Goal: Task Accomplishment & Management: Use online tool/utility

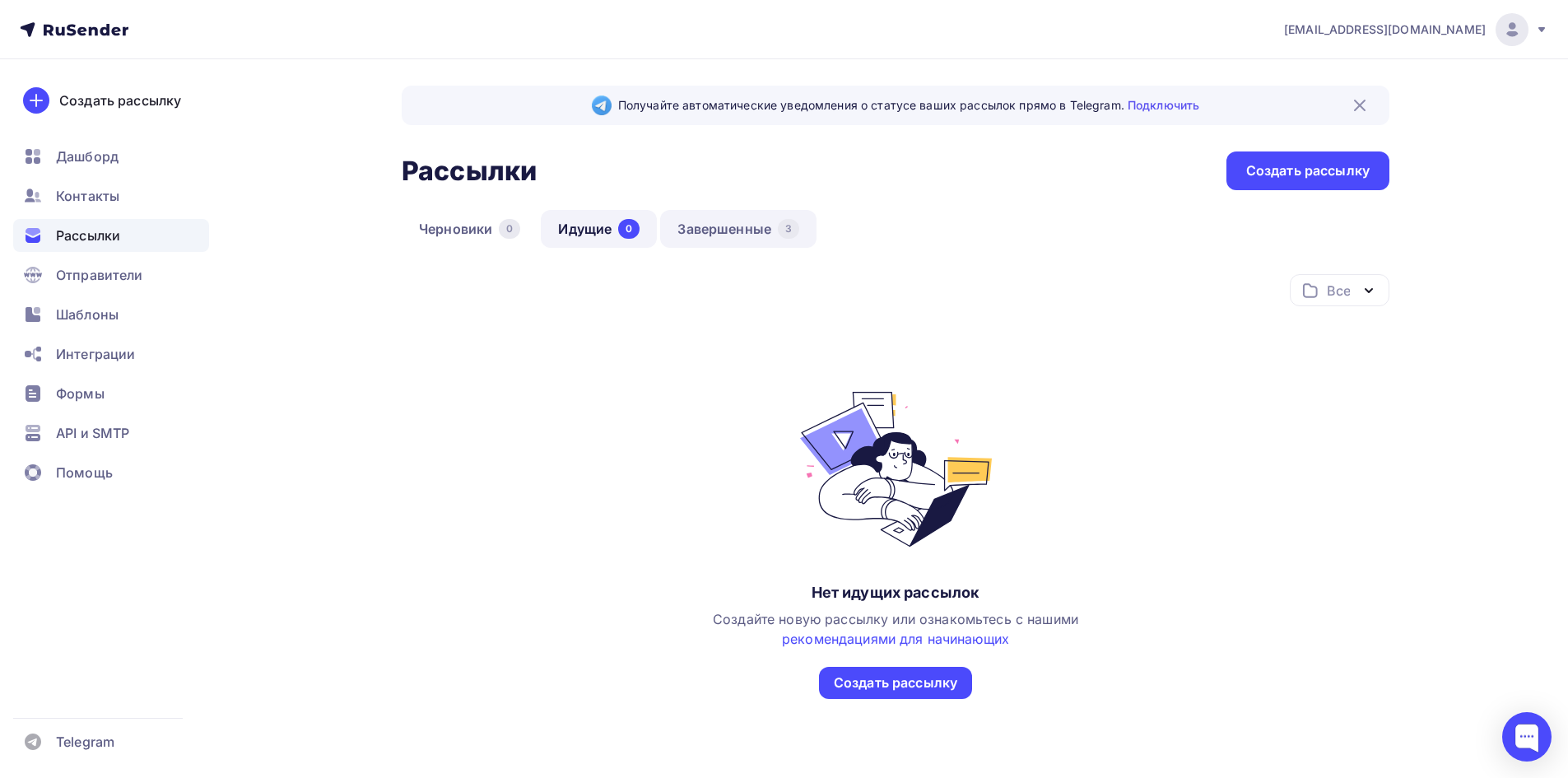
click at [755, 233] on link "Завершенные 3" at bounding box center [737, 229] width 156 height 38
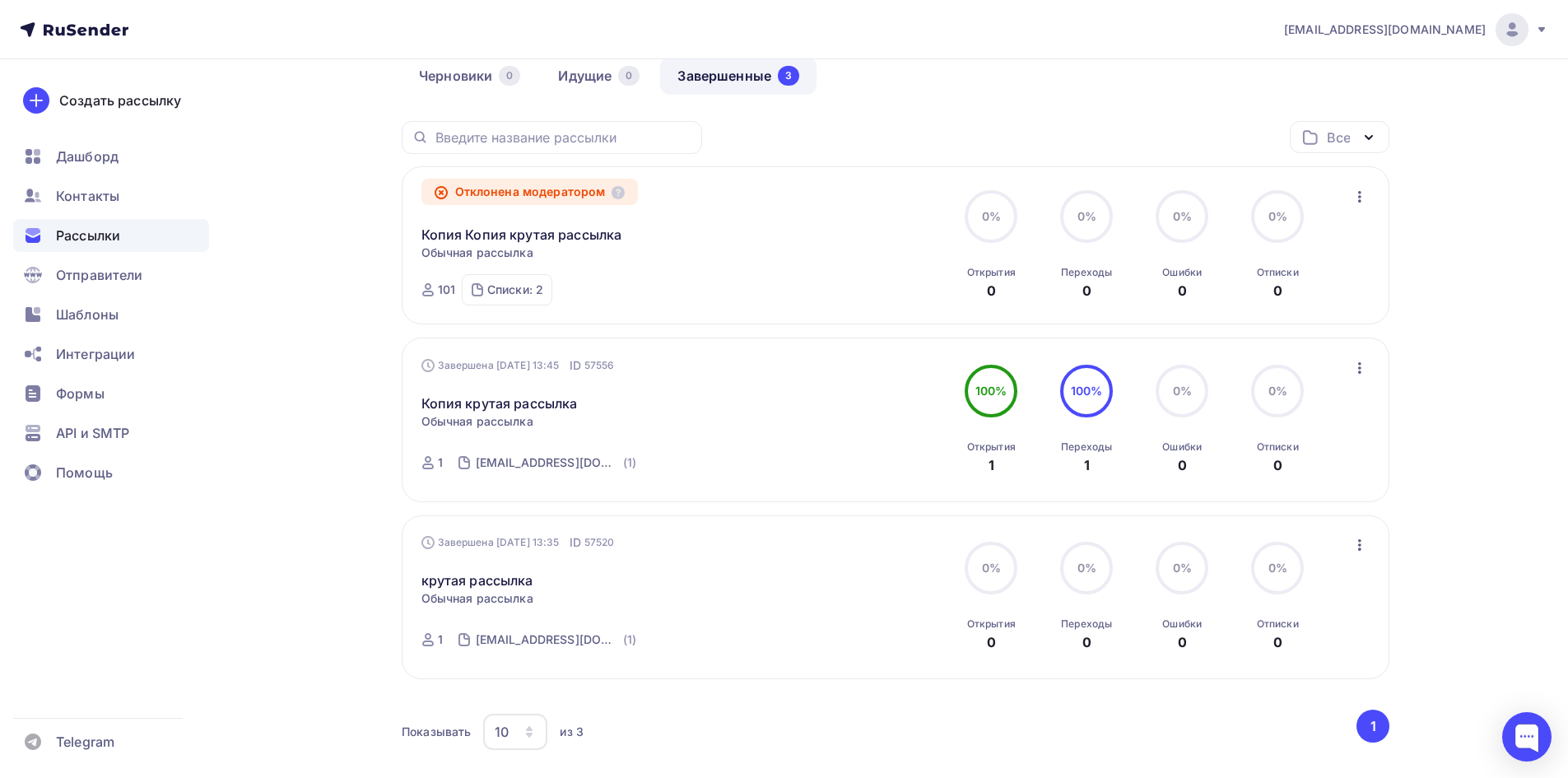
scroll to position [165, 0]
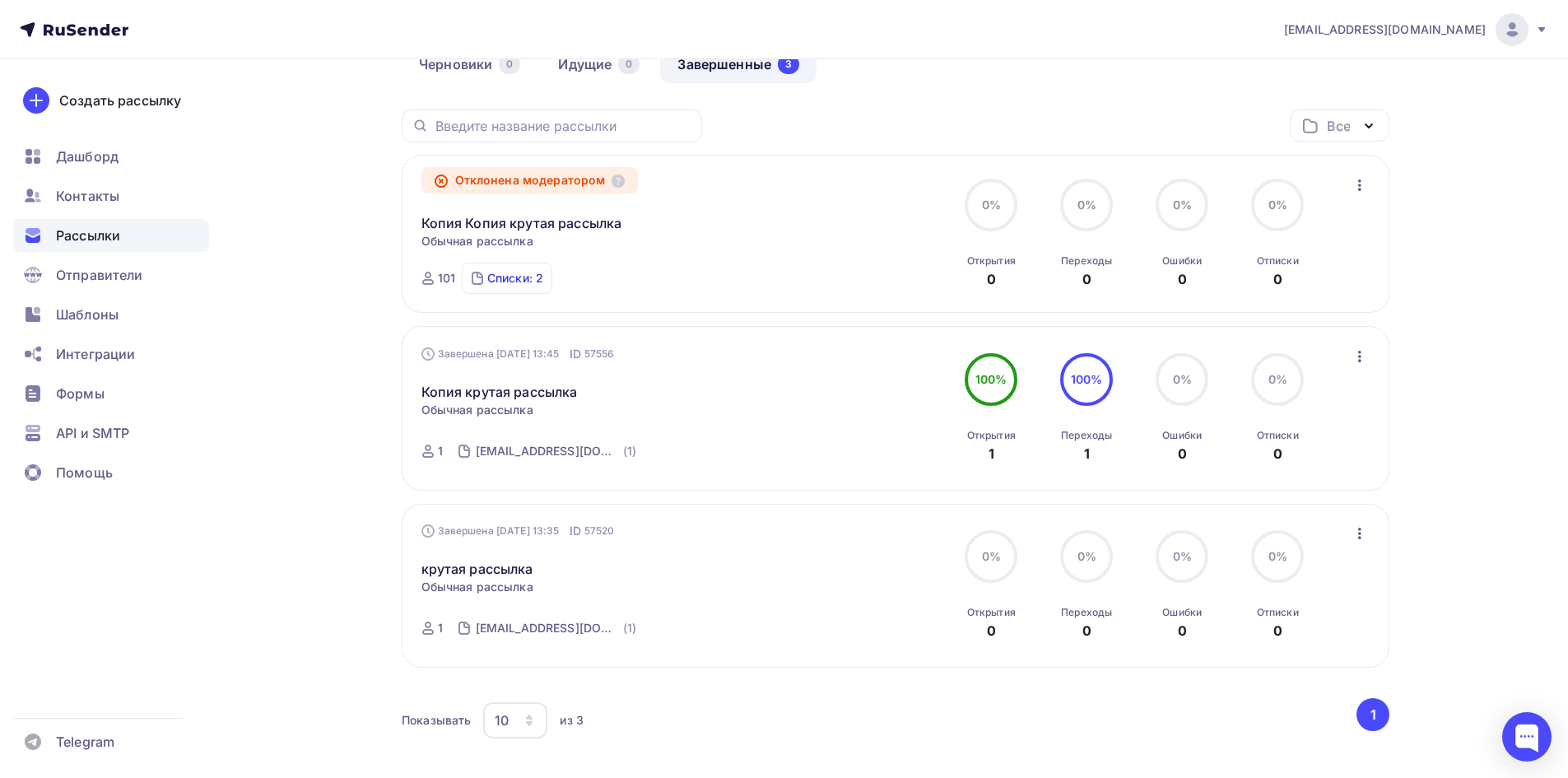
click at [527, 279] on div "Списки: 2" at bounding box center [516, 278] width 56 height 16
click at [338, 264] on div "Получайте автоматические уведомления о статусе ваших рассылок прямо в Telegram.…" at bounding box center [784, 380] width 1349 height 971
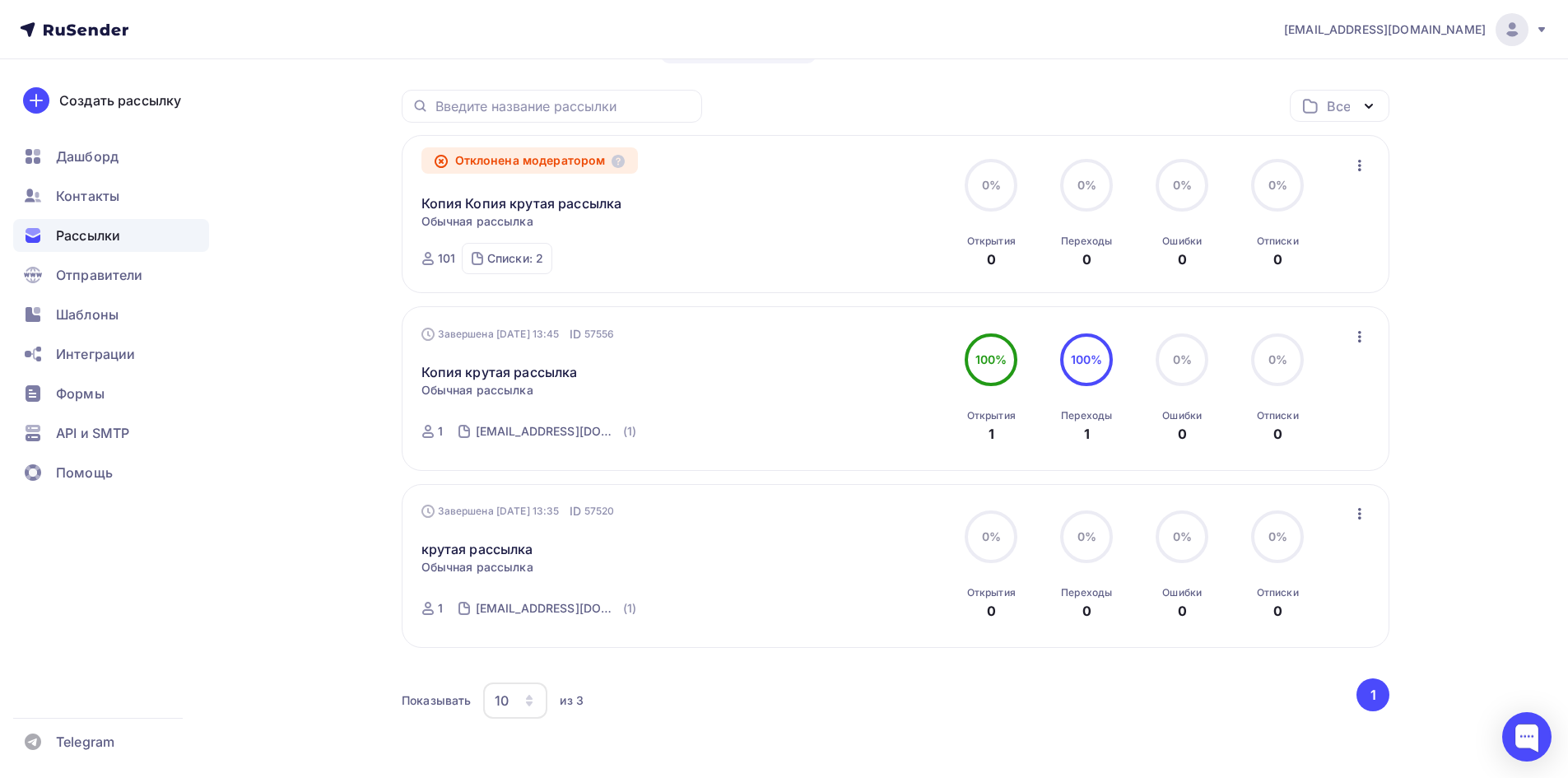
scroll to position [247, 0]
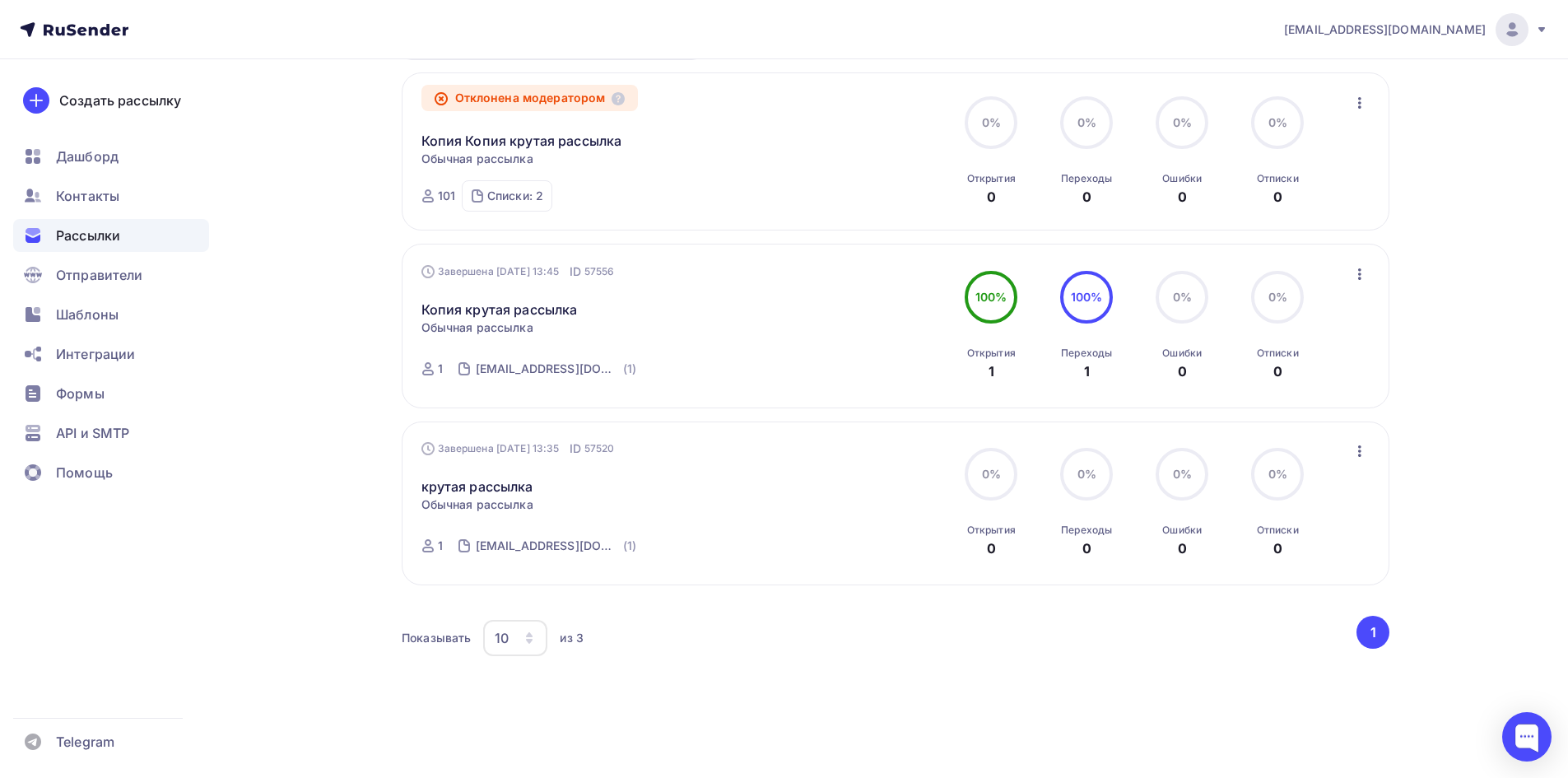
click at [865, 320] on div "Завершена [DATE] 13:45 ID 57556 Копия крутая рассылка Статистика Обзор рассылки…" at bounding box center [895, 326] width 949 height 125
drag, startPoint x: 1359, startPoint y: 265, endPoint x: 1348, endPoint y: 270, distance: 12.1
click at [1359, 266] on icon "button" at bounding box center [1360, 274] width 19 height 19
drag, startPoint x: 1538, startPoint y: 298, endPoint x: 1351, endPoint y: 306, distance: 187.2
click at [1534, 299] on div "[EMAIL_ADDRESS][DOMAIN_NAME] Аккаунт Тарифы Выйти Создать рассылку [GEOGRAPHIC_…" at bounding box center [784, 268] width 1568 height 1031
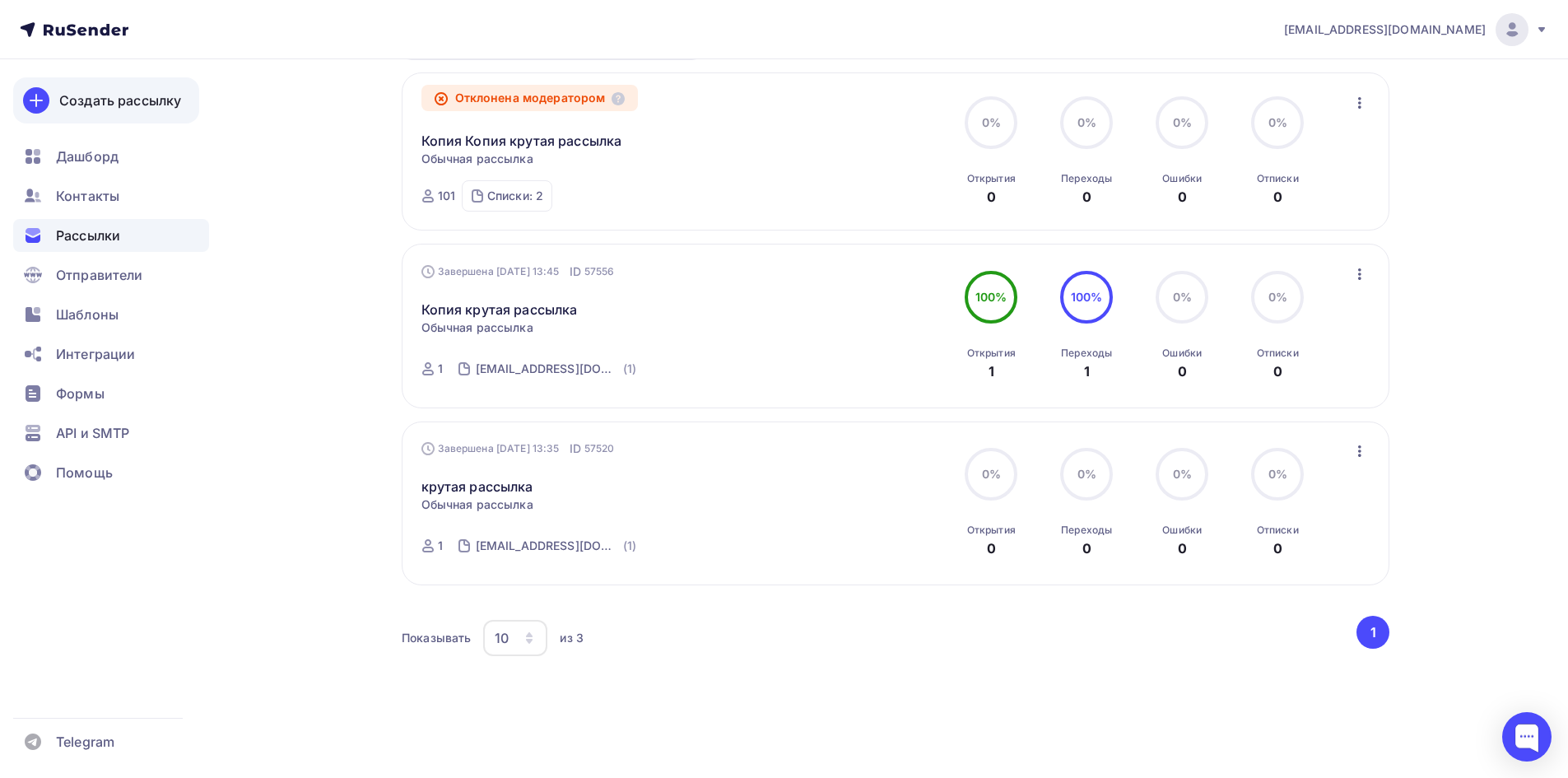
click at [129, 108] on div "Создать рассылку" at bounding box center [120, 100] width 122 height 19
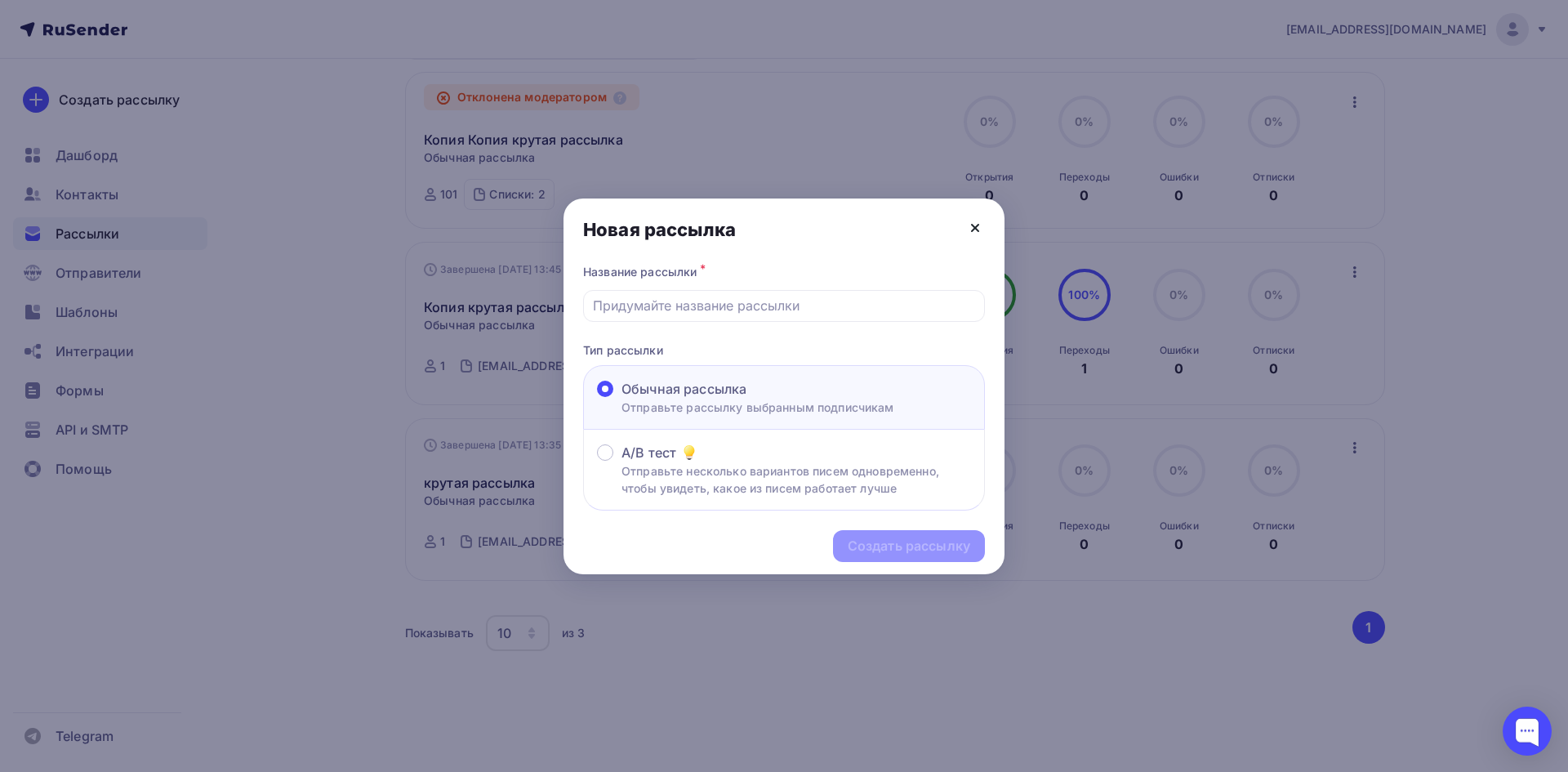
click at [975, 220] on icon at bounding box center [975, 228] width 19 height 19
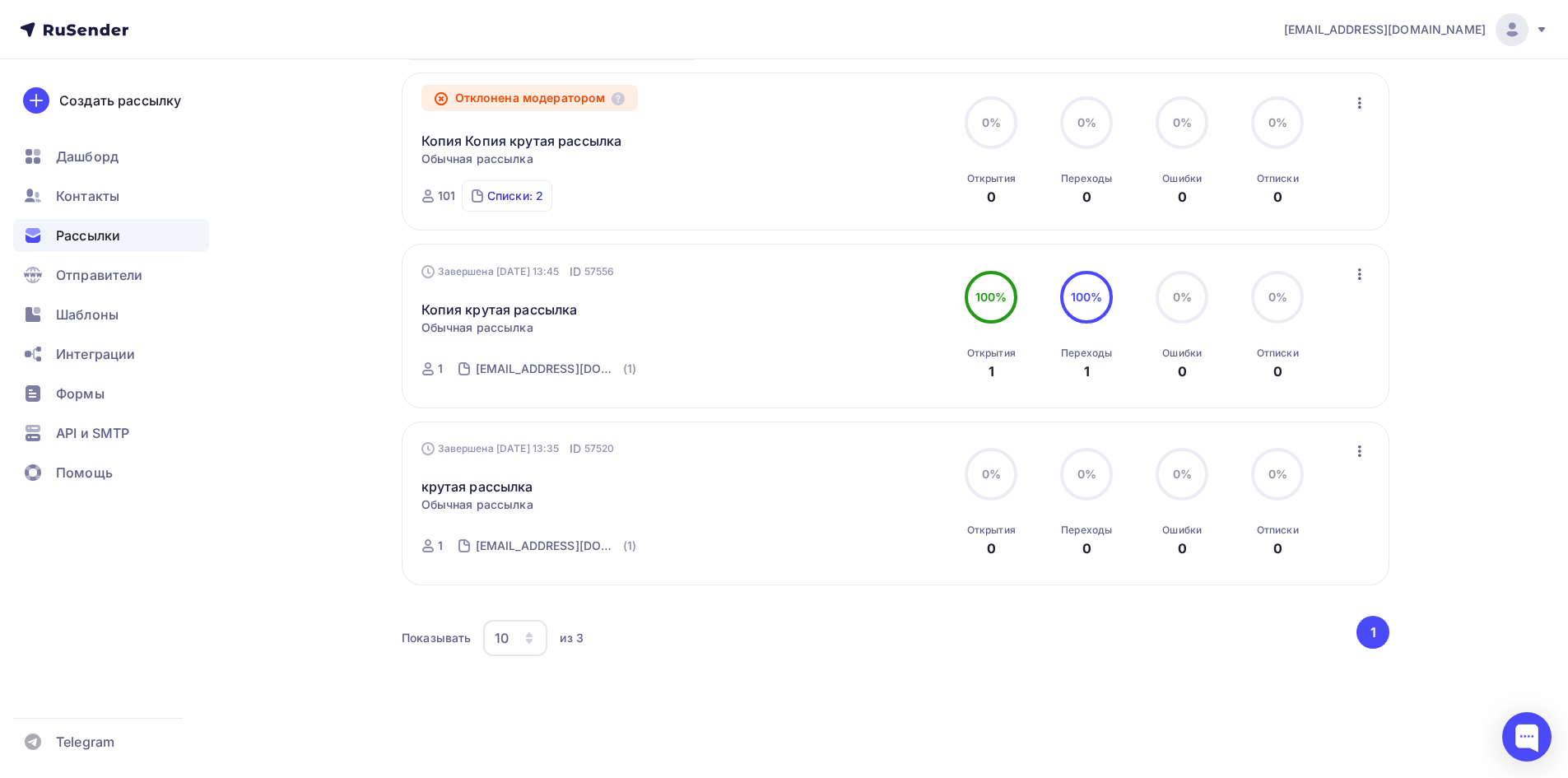
click at [515, 196] on div "Списки: 2" at bounding box center [516, 196] width 56 height 16
click at [105, 282] on span "Отправители" at bounding box center [100, 275] width 87 height 19
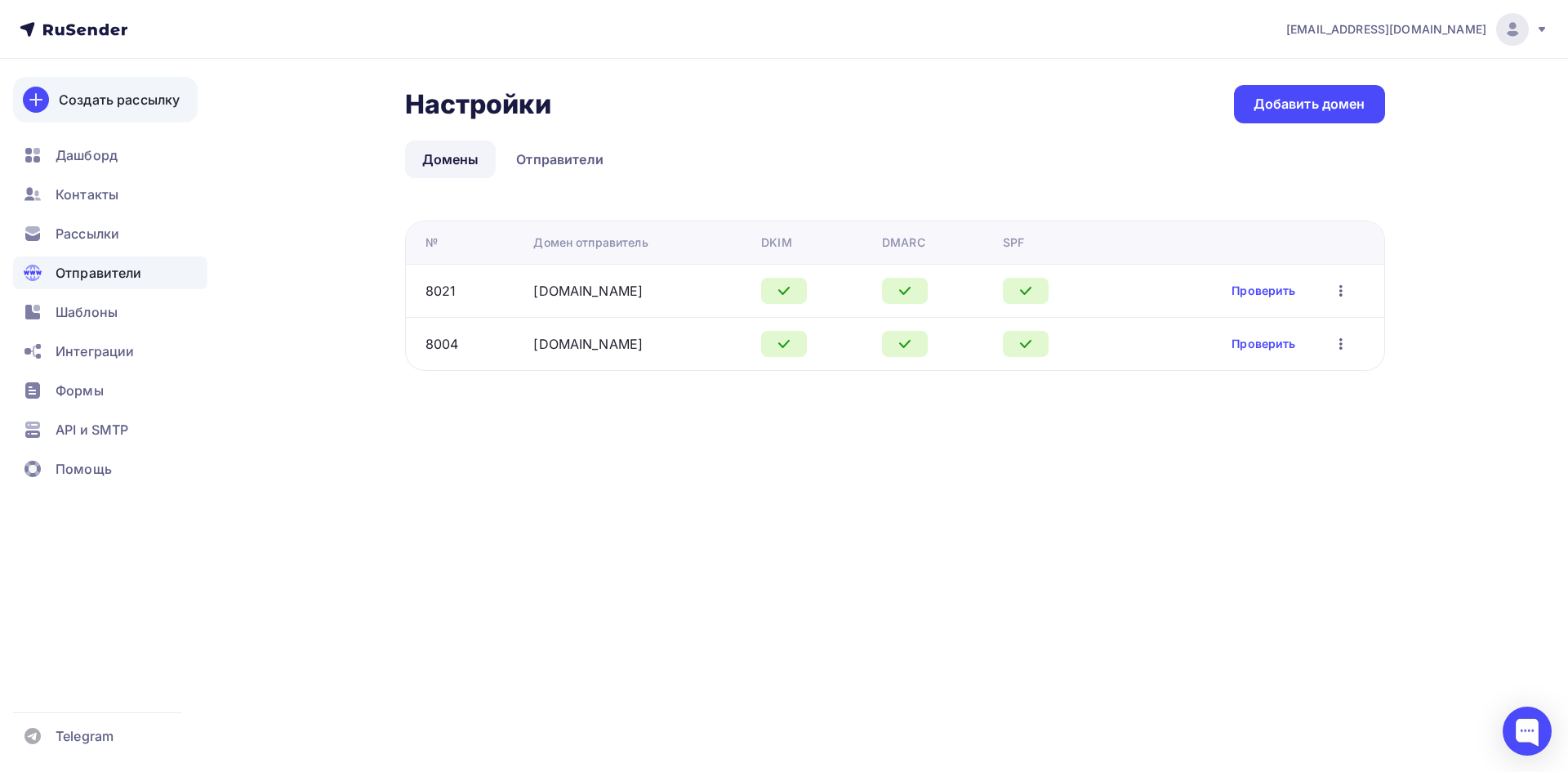
click at [68, 99] on div "Создать рассылку" at bounding box center [119, 99] width 121 height 19
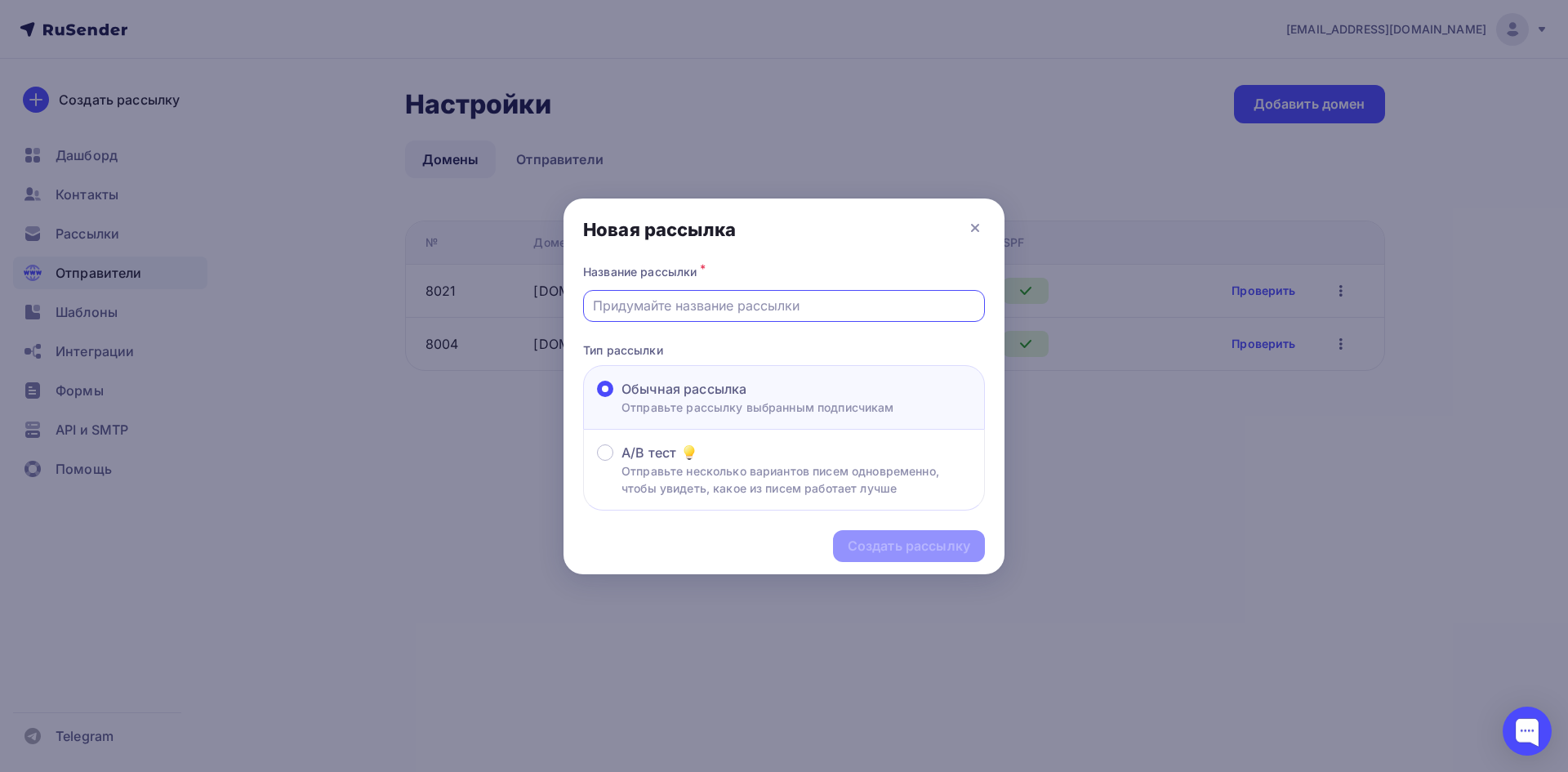
click at [684, 307] on input "text" at bounding box center [784, 306] width 383 height 19
click at [627, 311] on input "text" at bounding box center [784, 306] width 383 height 19
type input "рассылка N2"
click at [902, 545] on div "Создать рассылку" at bounding box center [908, 546] width 122 height 19
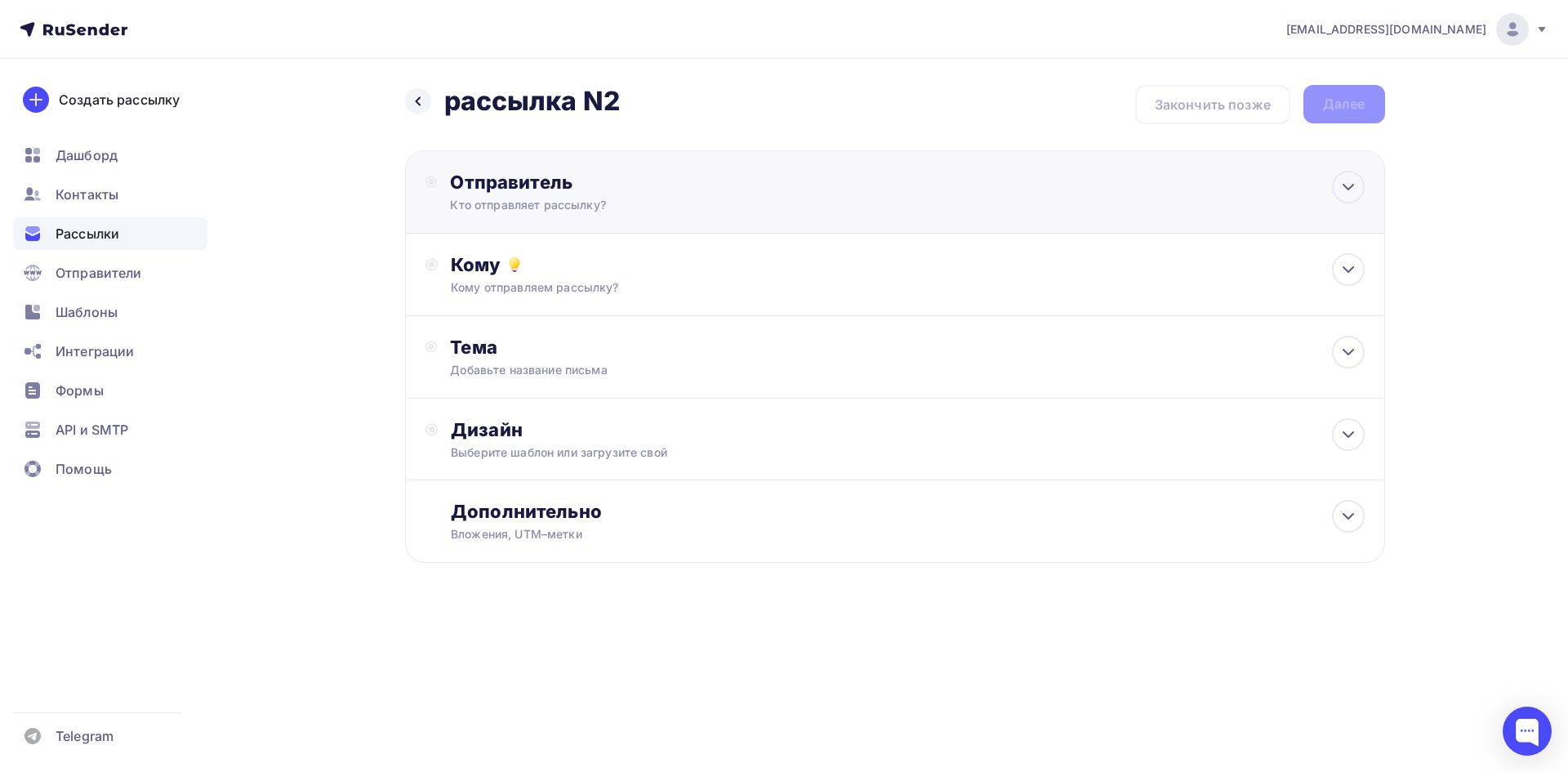
click at [570, 166] on div "Отправитель Кто отправляет рассылку? Email * Выберите отправителя [EMAIL_ADDRES…" at bounding box center [894, 191] width 980 height 84
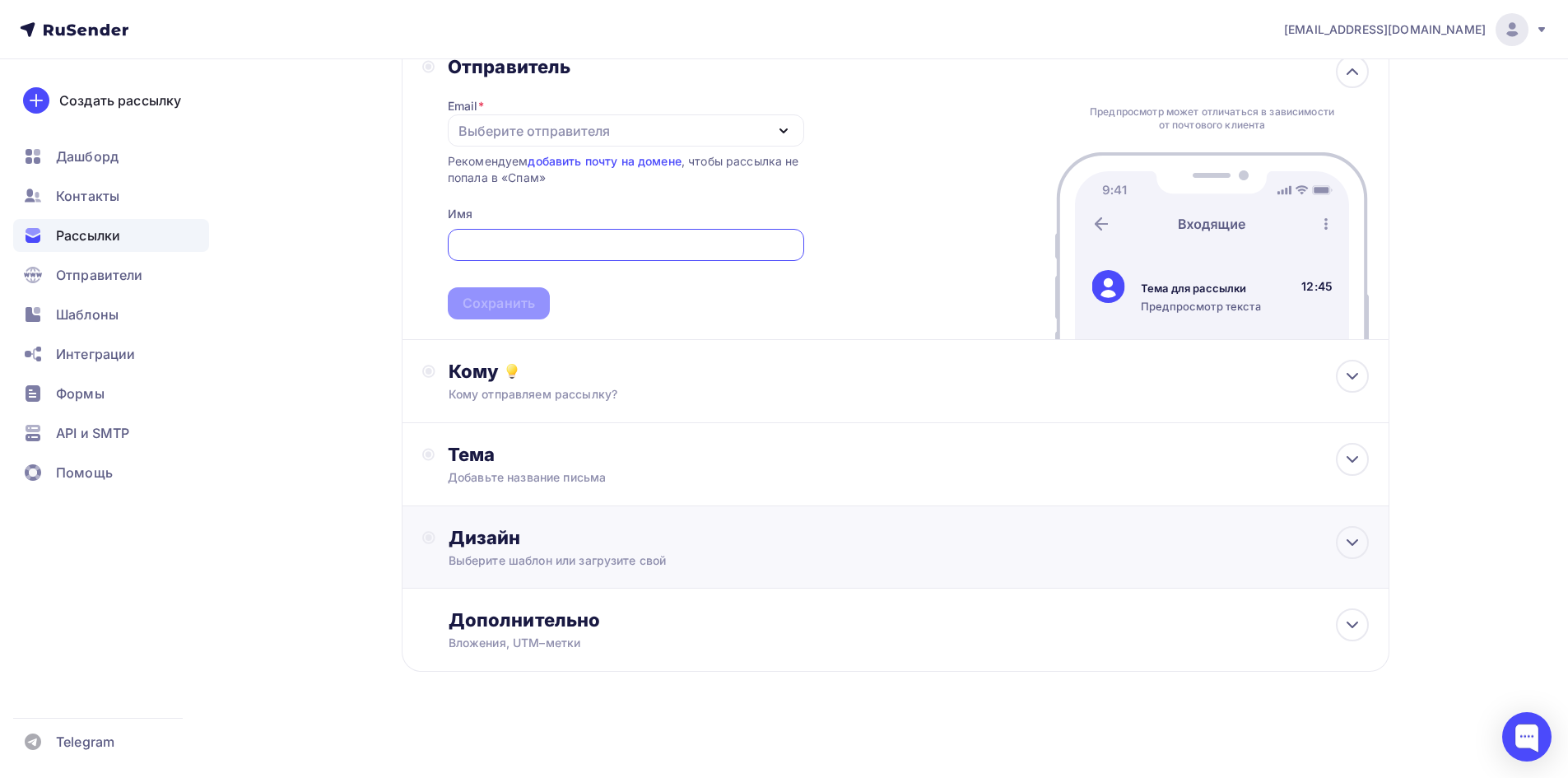
click at [545, 545] on div "Дизайн" at bounding box center [909, 538] width 921 height 23
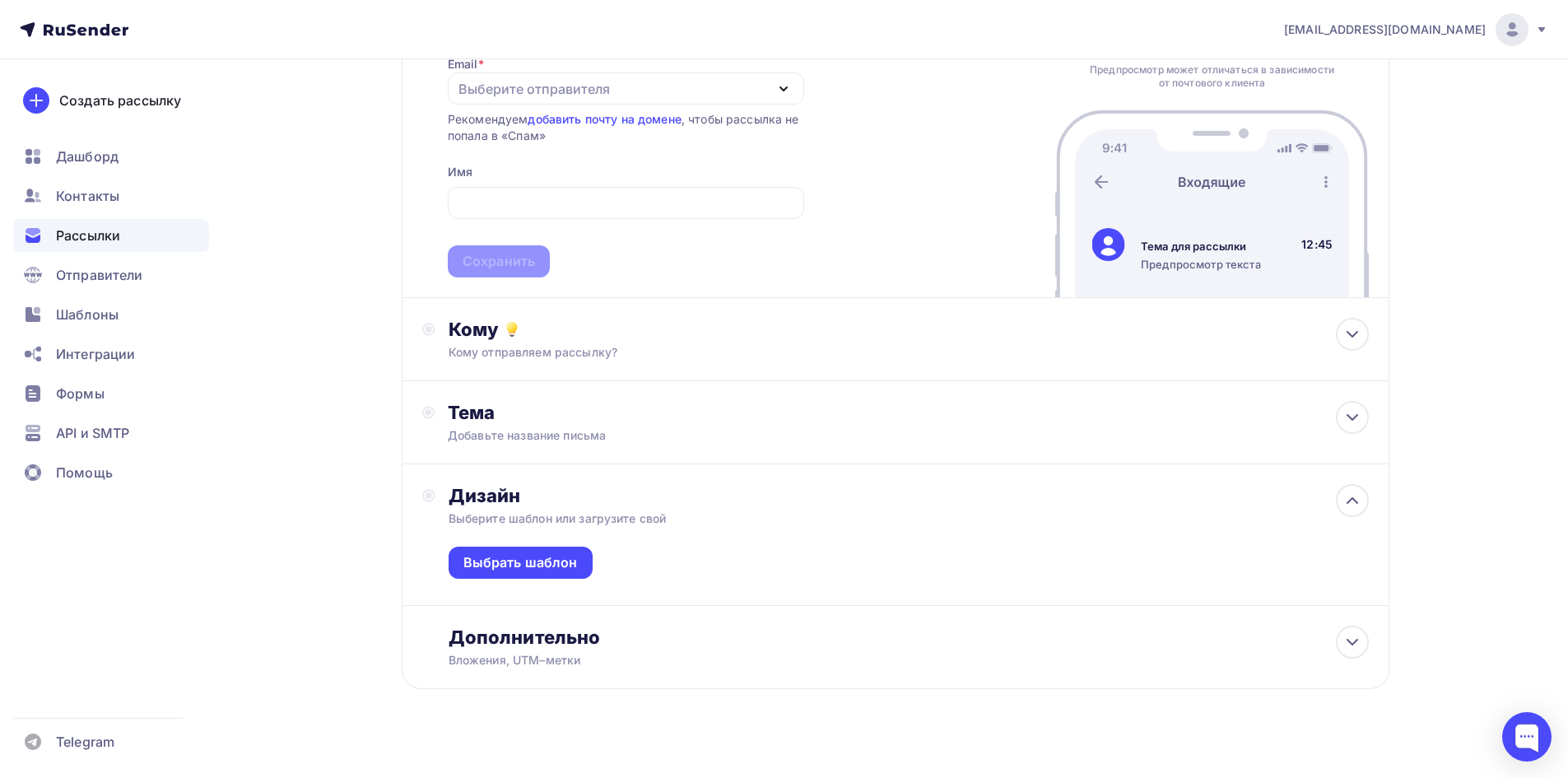
scroll to position [176, 0]
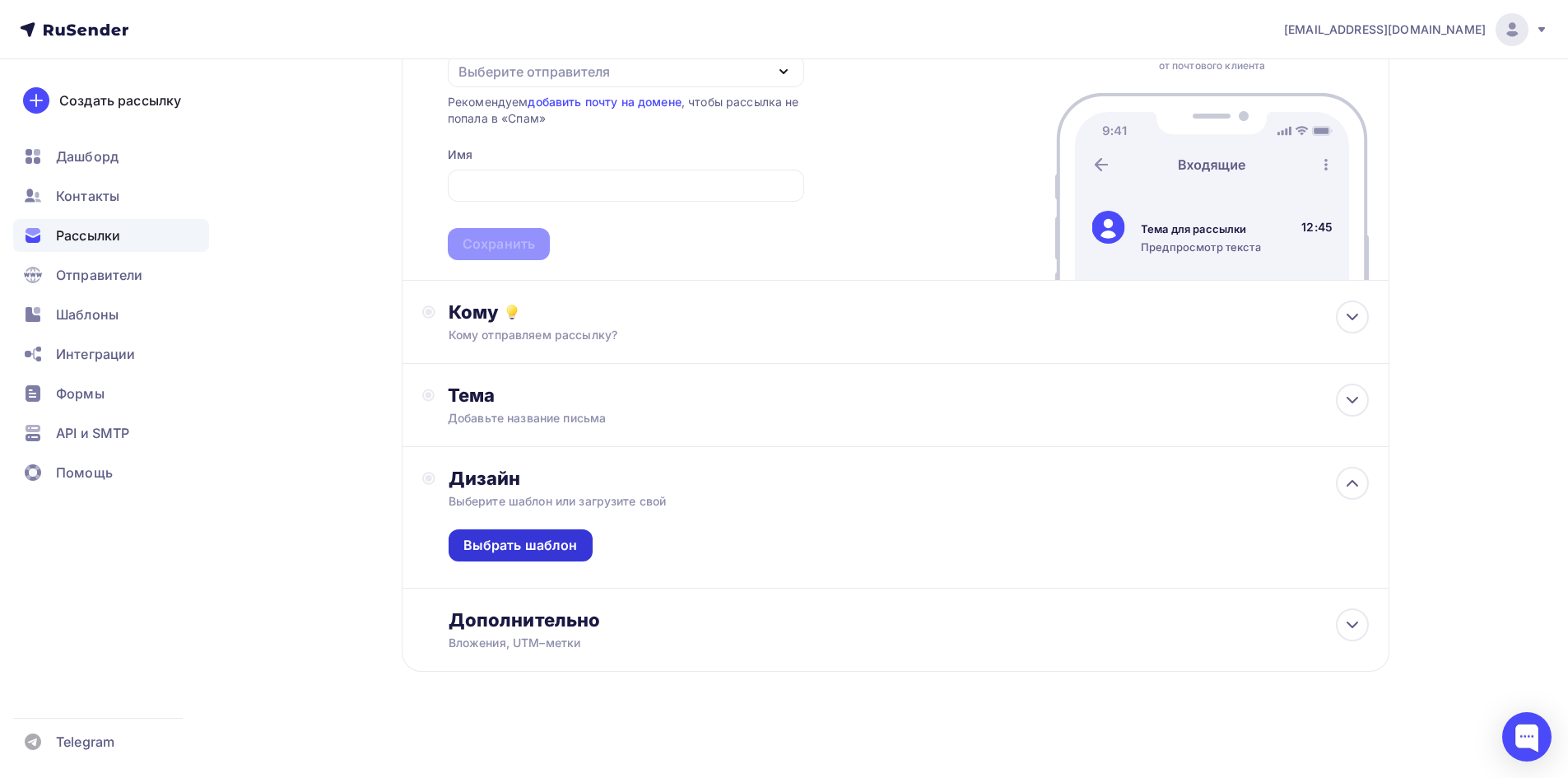
click at [524, 538] on div "Выбрать шаблон" at bounding box center [520, 545] width 114 height 19
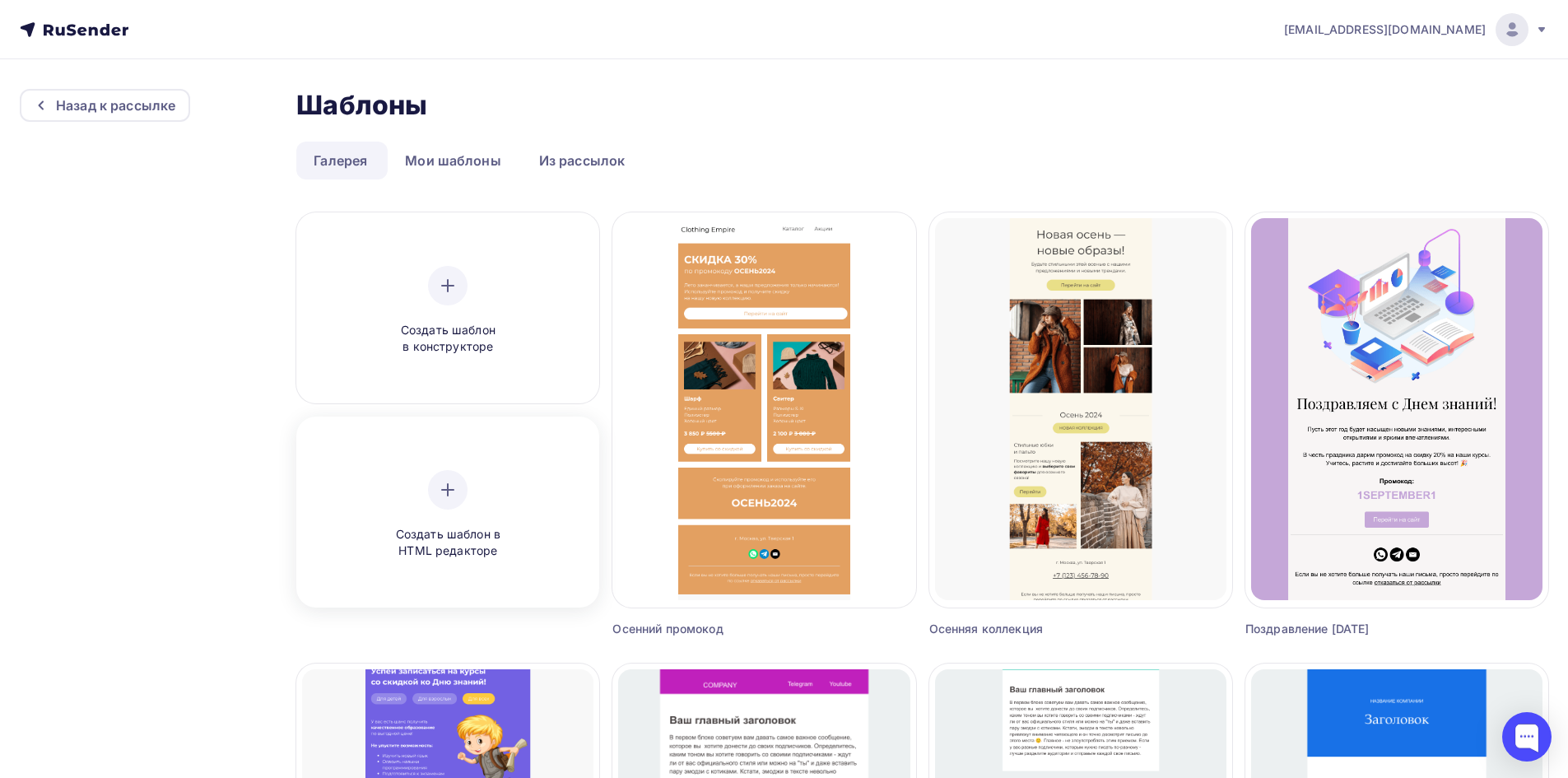
click at [484, 482] on div "Создать шаблон в HTML редакторе" at bounding box center [447, 514] width 156 height 90
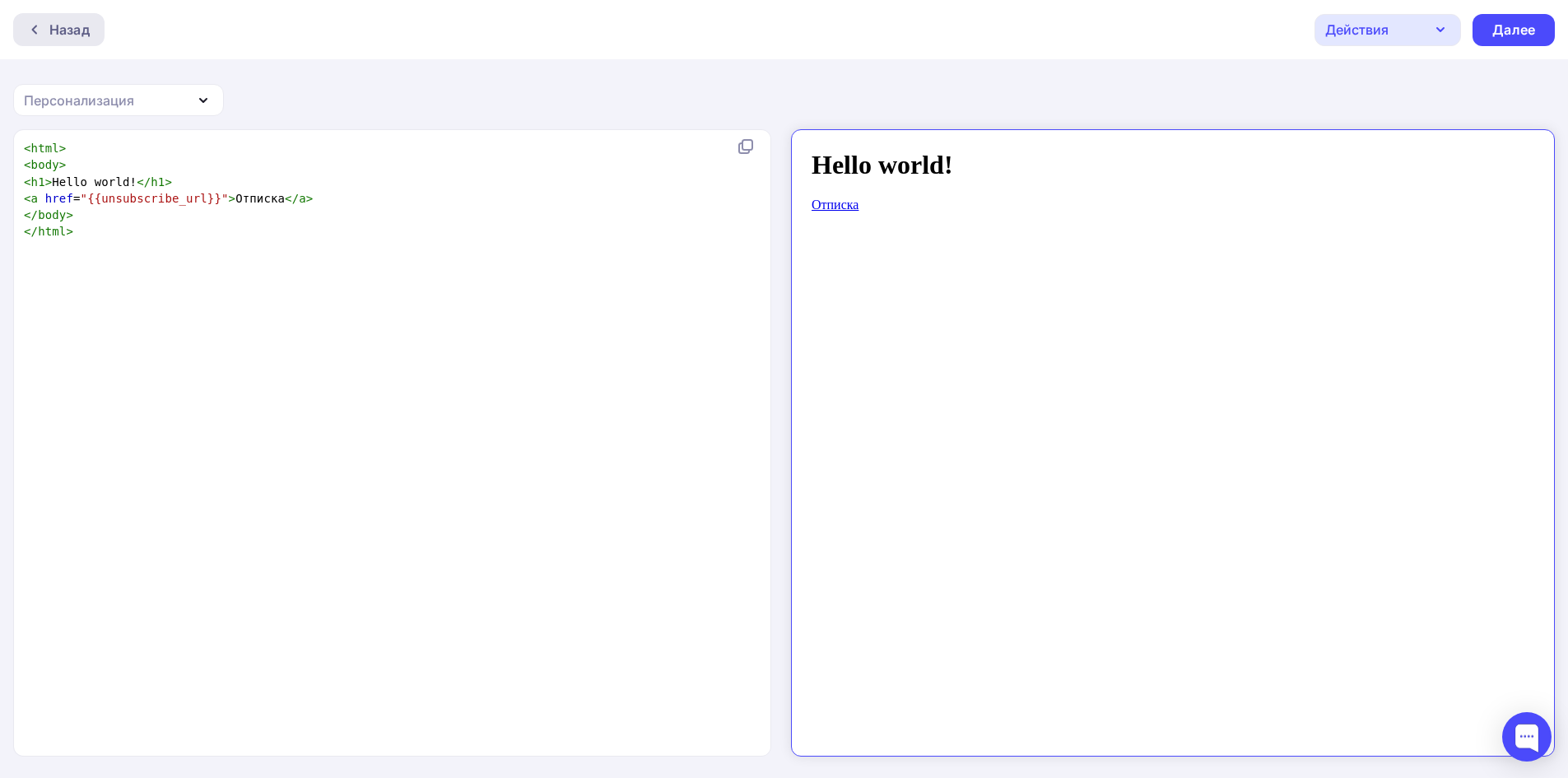
click at [41, 25] on icon at bounding box center [35, 30] width 14 height 14
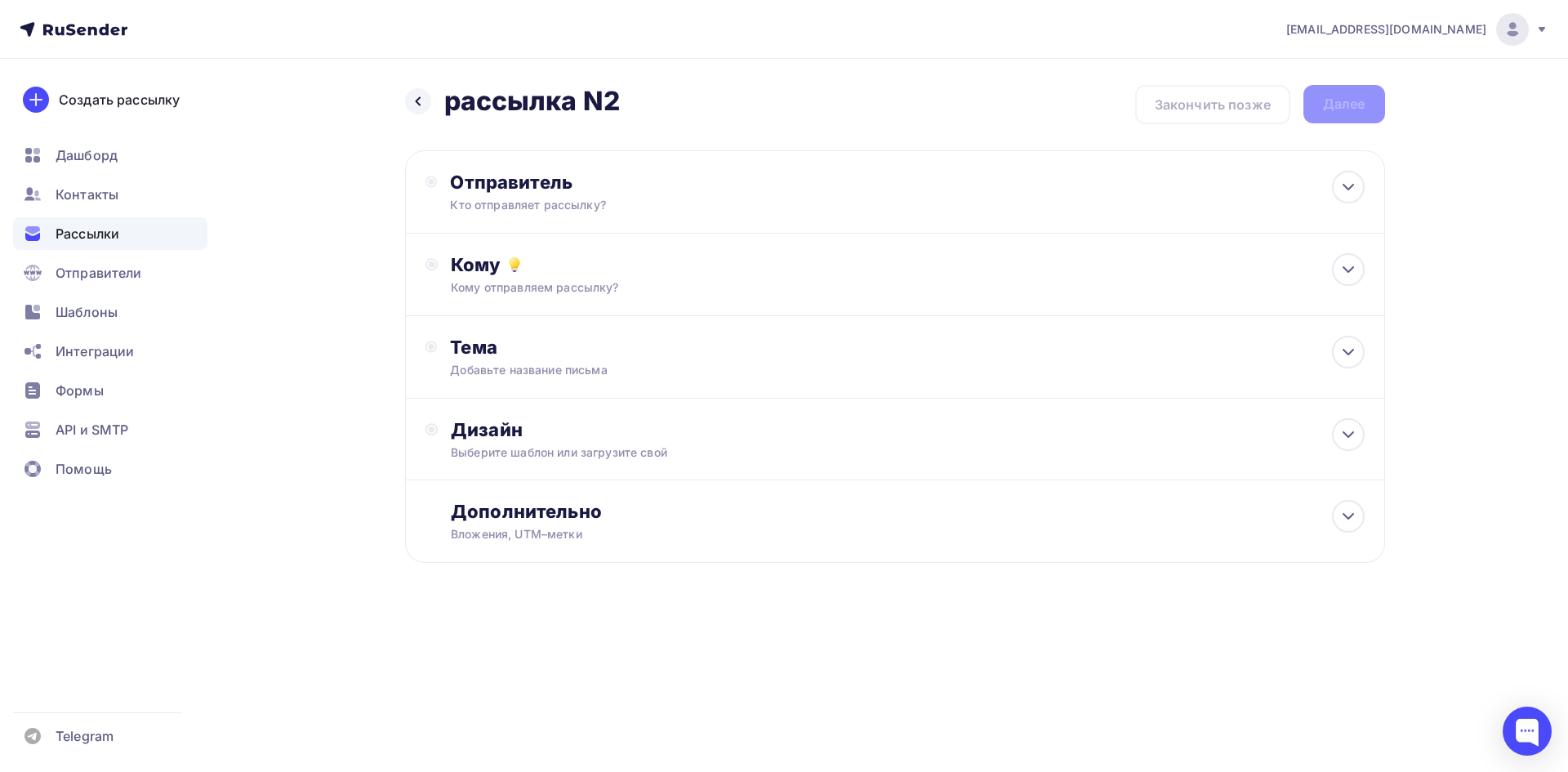
click at [175, 227] on div "Рассылки" at bounding box center [111, 234] width 194 height 33
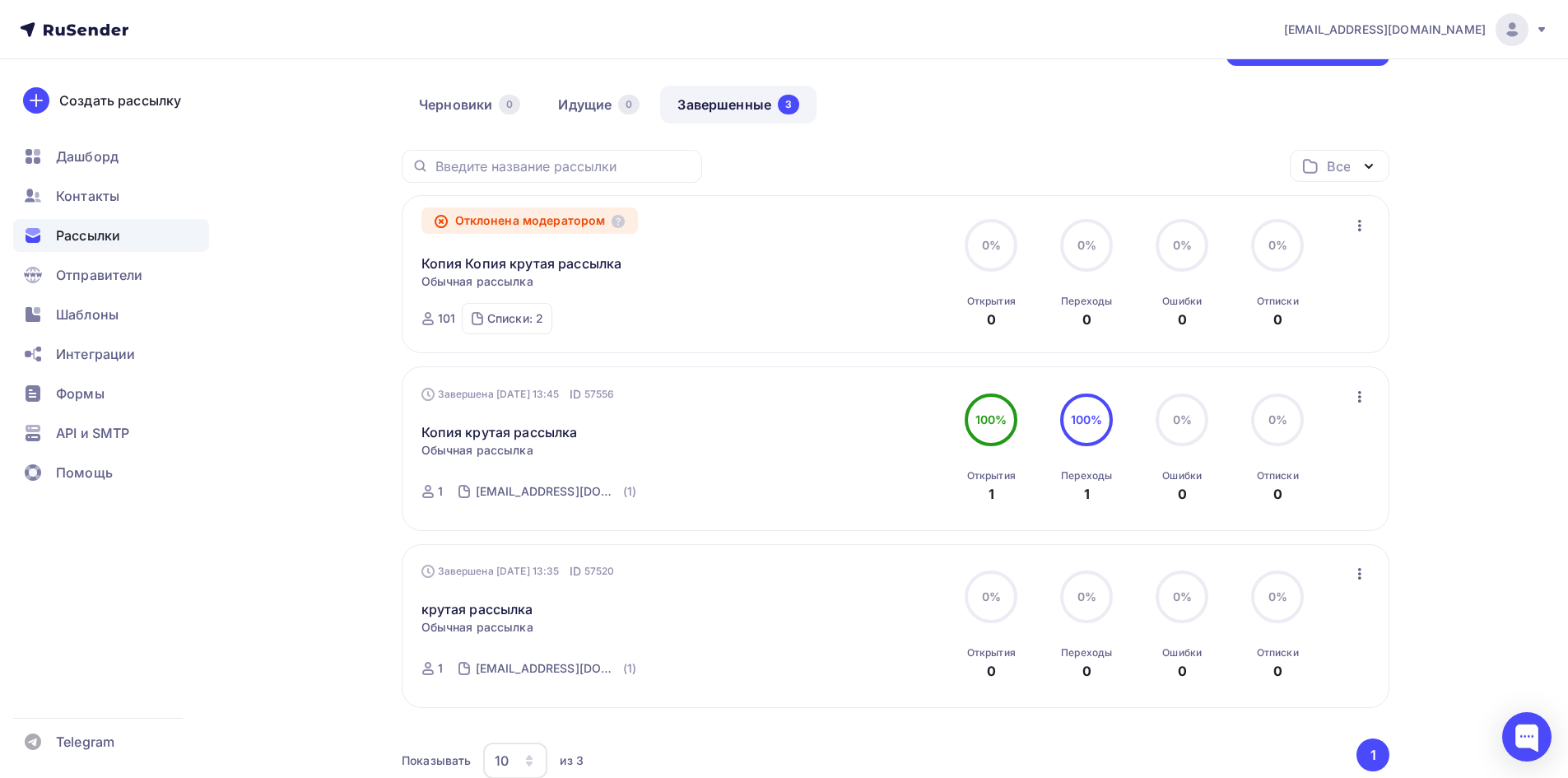
scroll to position [88, 0]
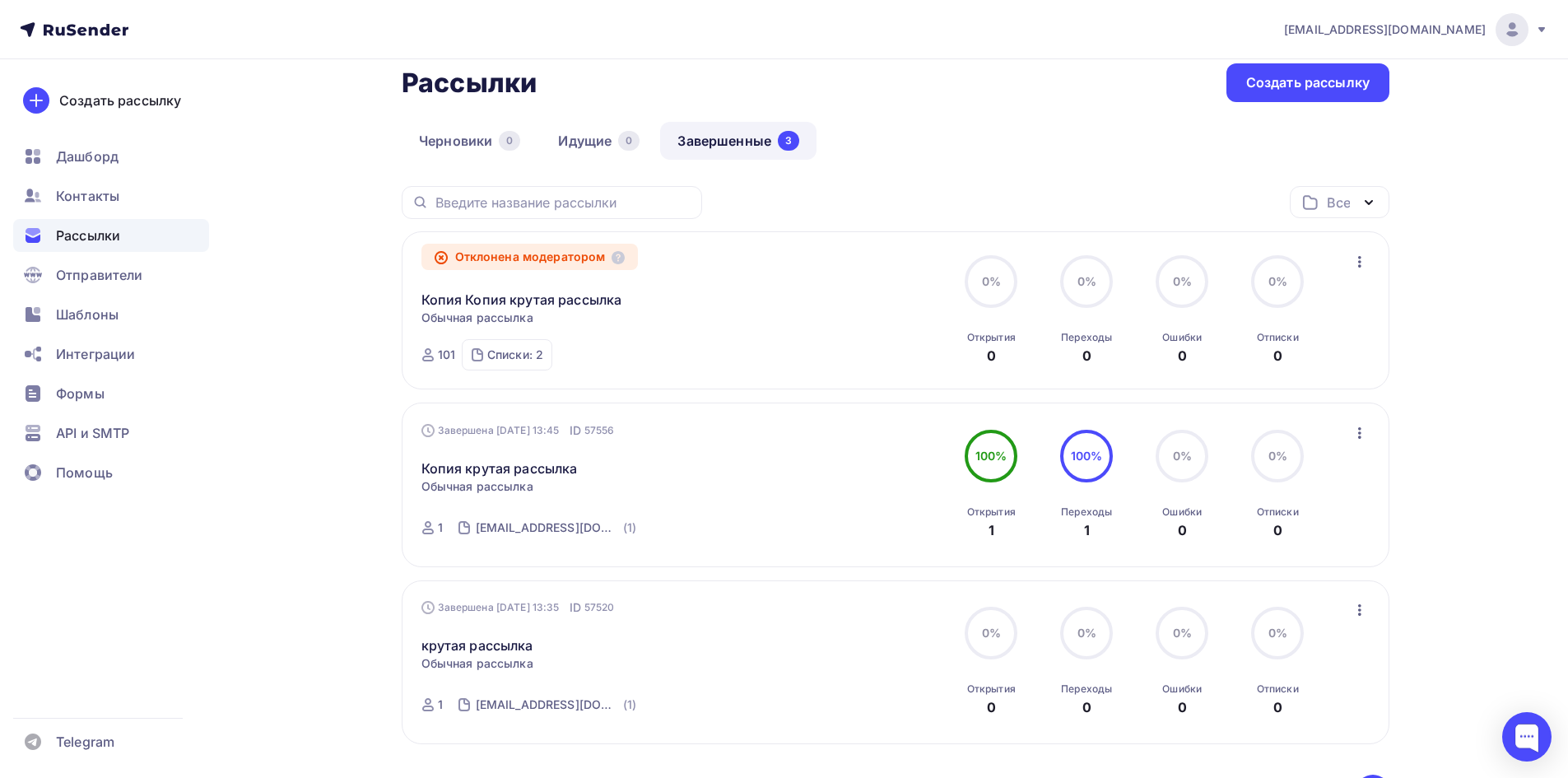
click at [440, 357] on div "101" at bounding box center [438, 355] width 34 height 16
click at [423, 357] on icon at bounding box center [428, 355] width 12 height 14
click at [517, 356] on div "Списки: 2" at bounding box center [516, 355] width 56 height 16
